Goal: Task Accomplishment & Management: Use online tool/utility

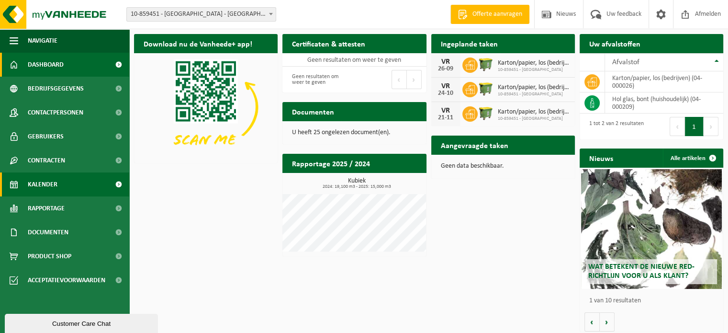
click at [49, 185] on span "Kalender" at bounding box center [43, 184] width 30 height 24
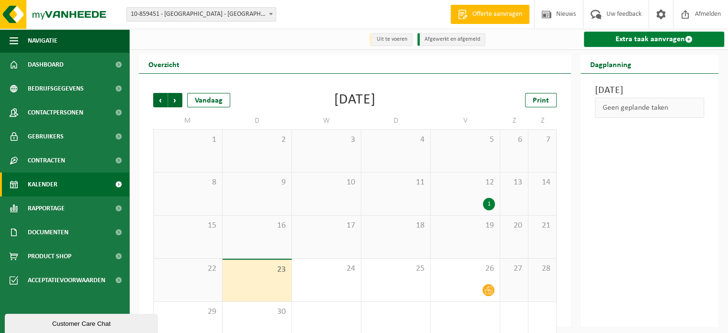
click at [637, 40] on link "Extra taak aanvragen" at bounding box center [654, 39] width 140 height 15
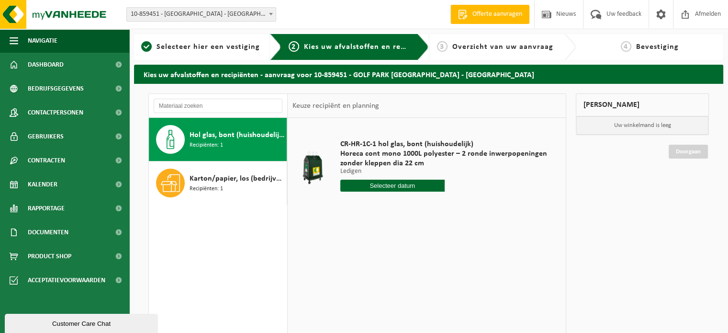
click at [397, 185] on input "text" at bounding box center [392, 185] width 104 height 12
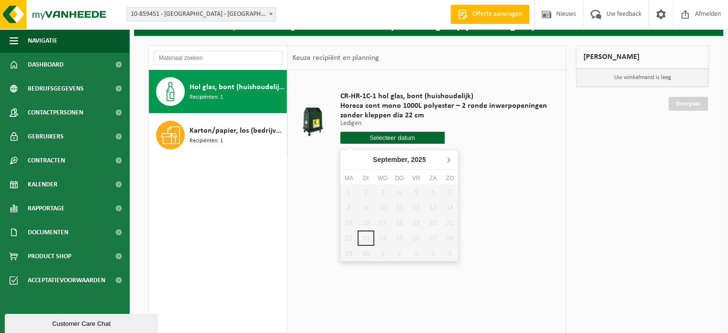
click at [448, 159] on icon at bounding box center [448, 159] width 15 height 15
click at [414, 191] on div "3" at bounding box center [416, 191] width 17 height 15
type input "Van 2025-10-03"
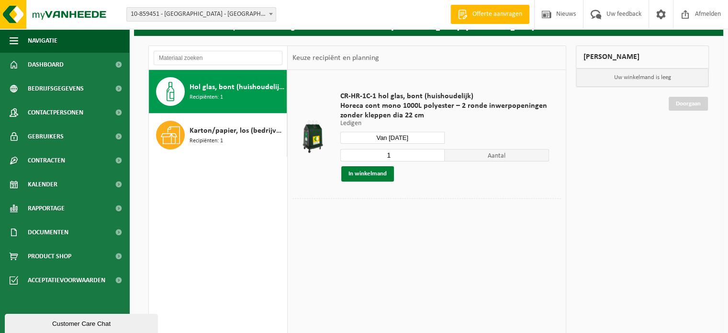
click at [360, 172] on button "In winkelmand" at bounding box center [367, 173] width 53 height 15
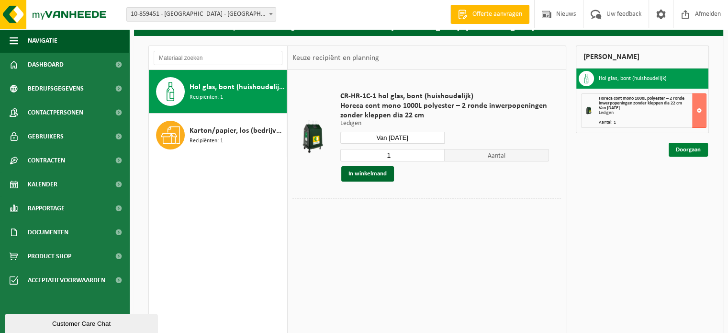
click at [669, 151] on link "Doorgaan" at bounding box center [688, 150] width 39 height 14
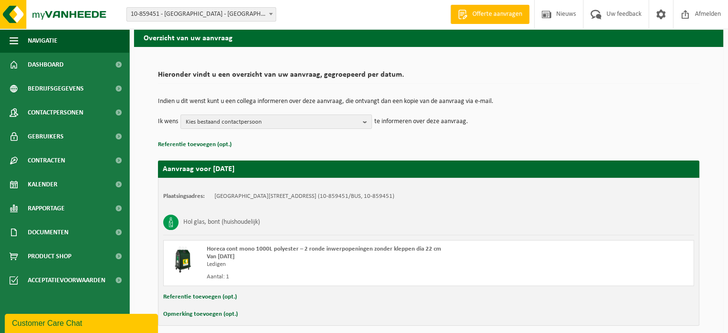
scroll to position [77, 0]
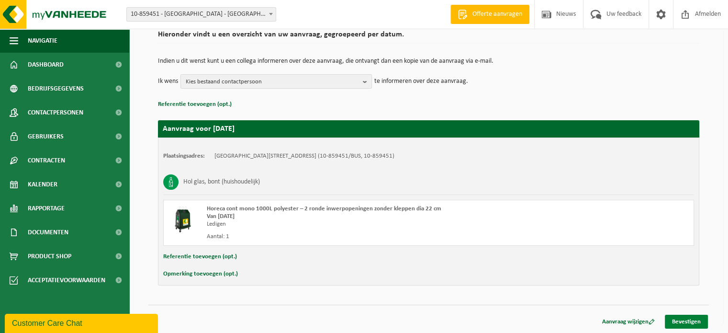
click at [683, 324] on link "Bevestigen" at bounding box center [686, 321] width 43 height 14
